Goal: Task Accomplishment & Management: Manage account settings

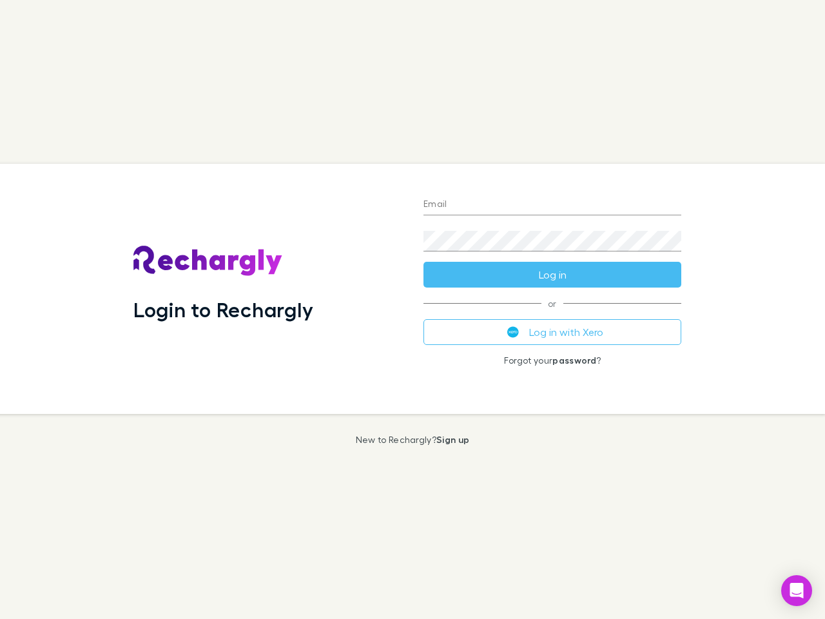
click at [412, 309] on div "Login to Rechargly" at bounding box center [268, 289] width 290 height 250
click at [552, 205] on input "Email" at bounding box center [552, 205] width 258 height 21
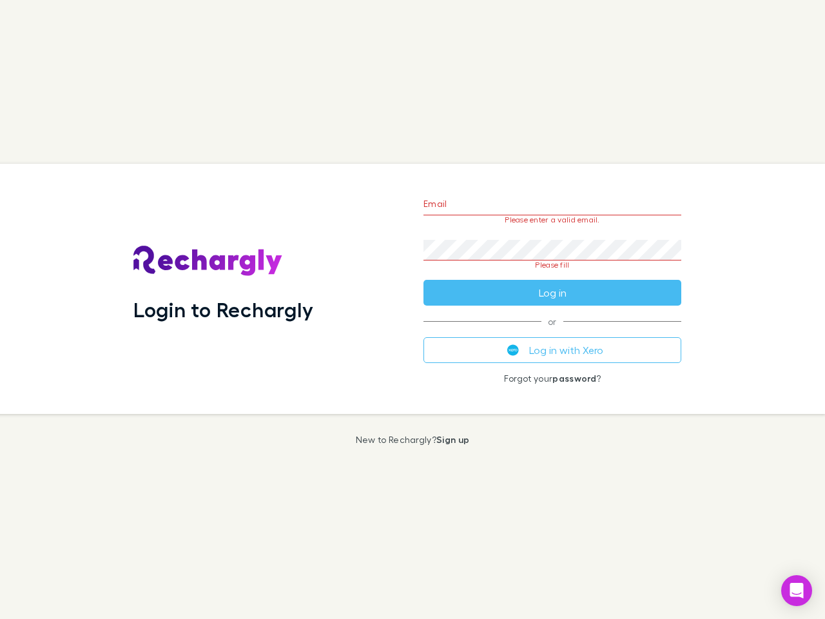
click at [552, 275] on form "Email Please enter a valid email. Password Please fill Log in" at bounding box center [552, 244] width 258 height 121
click at [552, 332] on div "Email Please enter a valid email. Password Please fill Log in or Log in with Xe…" at bounding box center [552, 289] width 278 height 250
click at [796, 590] on icon "Open Intercom Messenger" at bounding box center [797, 590] width 14 height 15
